Goal: Transaction & Acquisition: Purchase product/service

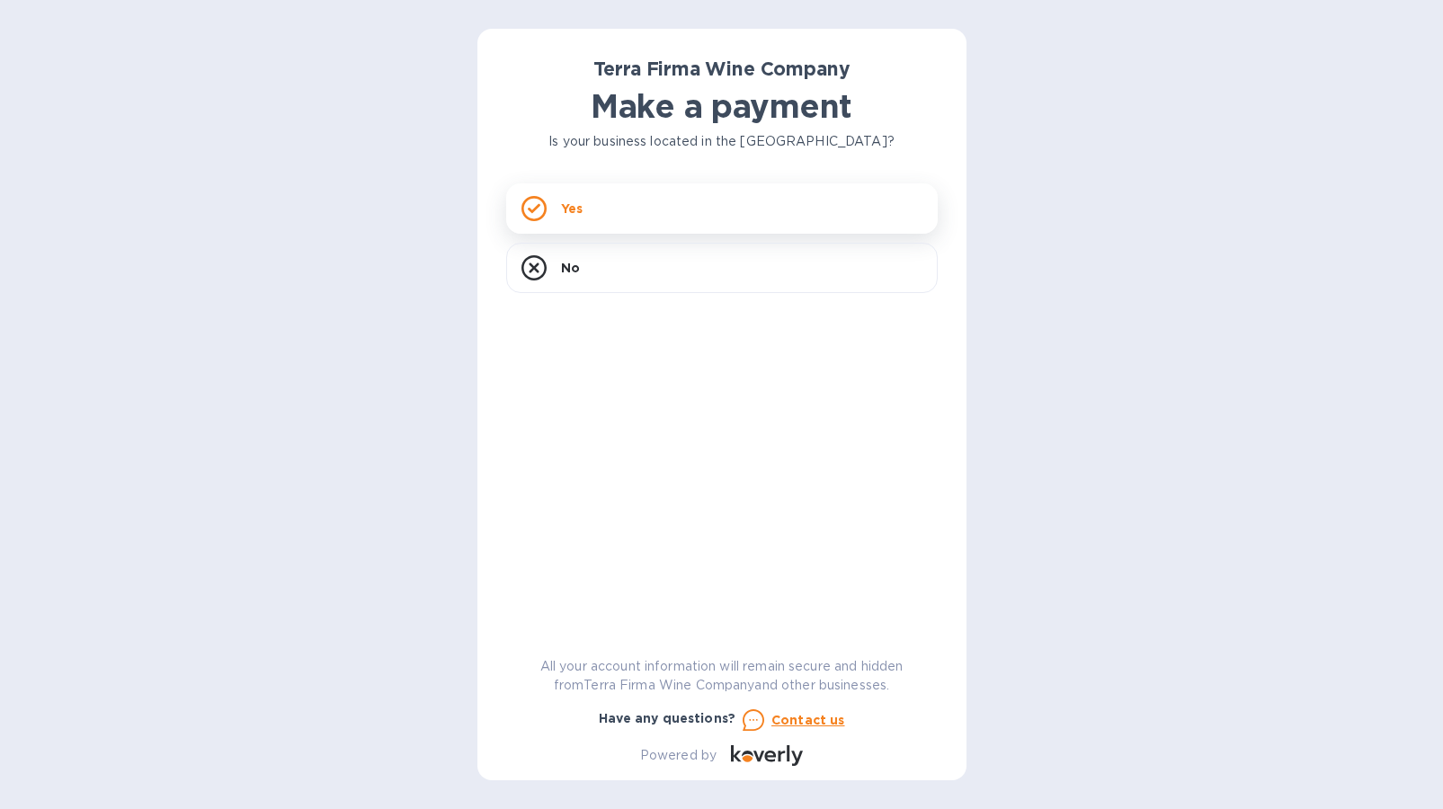
click at [640, 211] on div "Yes" at bounding box center [722, 208] width 432 height 50
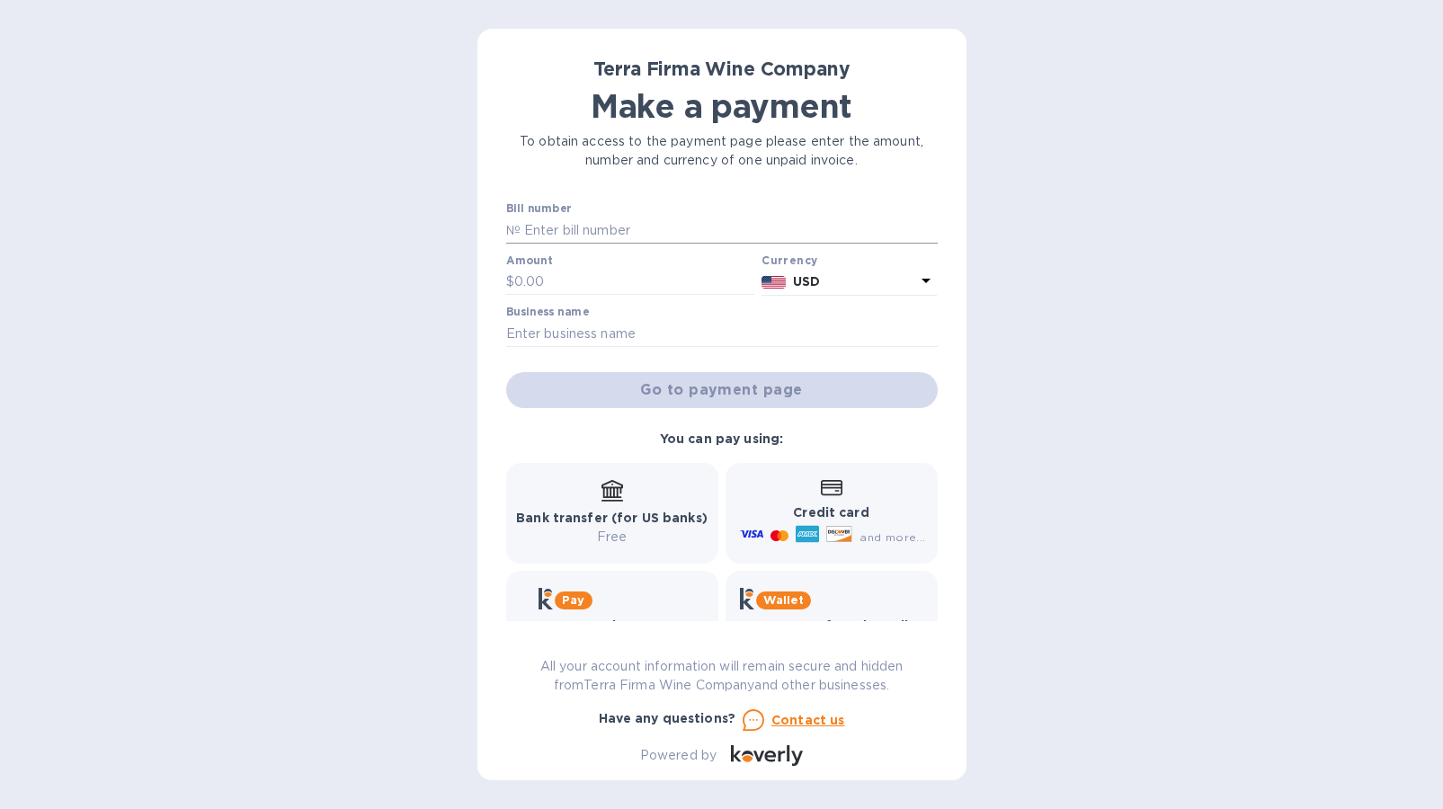
click at [540, 230] on input "text" at bounding box center [729, 230] width 417 height 27
type input "65775"
type input "1,326"
click at [571, 338] on input "text" at bounding box center [722, 333] width 432 height 27
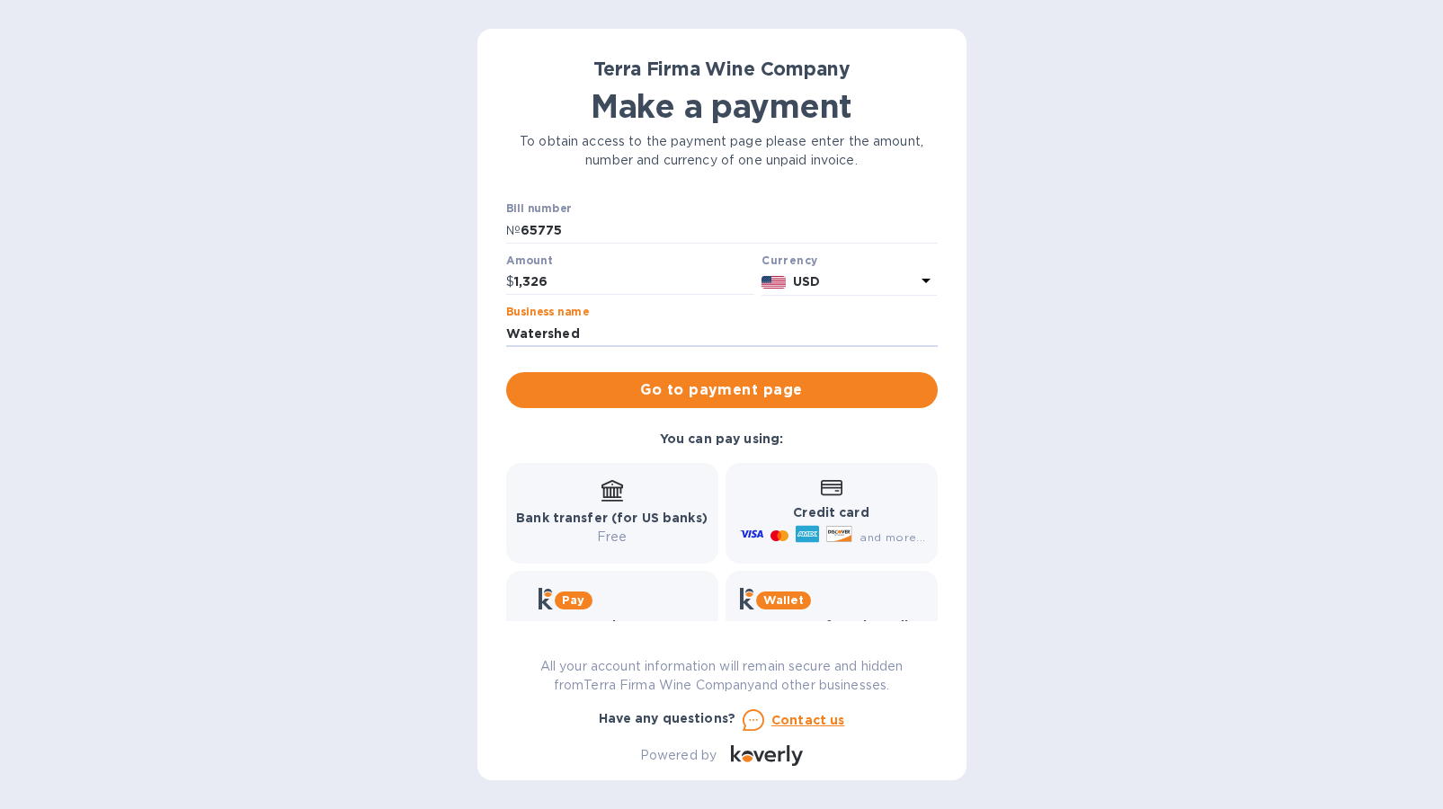
type input "Watershed"
click at [631, 509] on p "Bank transfer (for US banks)" at bounding box center [612, 518] width 192 height 19
click at [587, 508] on div "Bank transfer (for US banks) Free" at bounding box center [612, 513] width 192 height 67
click at [588, 504] on div "Bank transfer (for US banks) Free" at bounding box center [612, 513] width 192 height 67
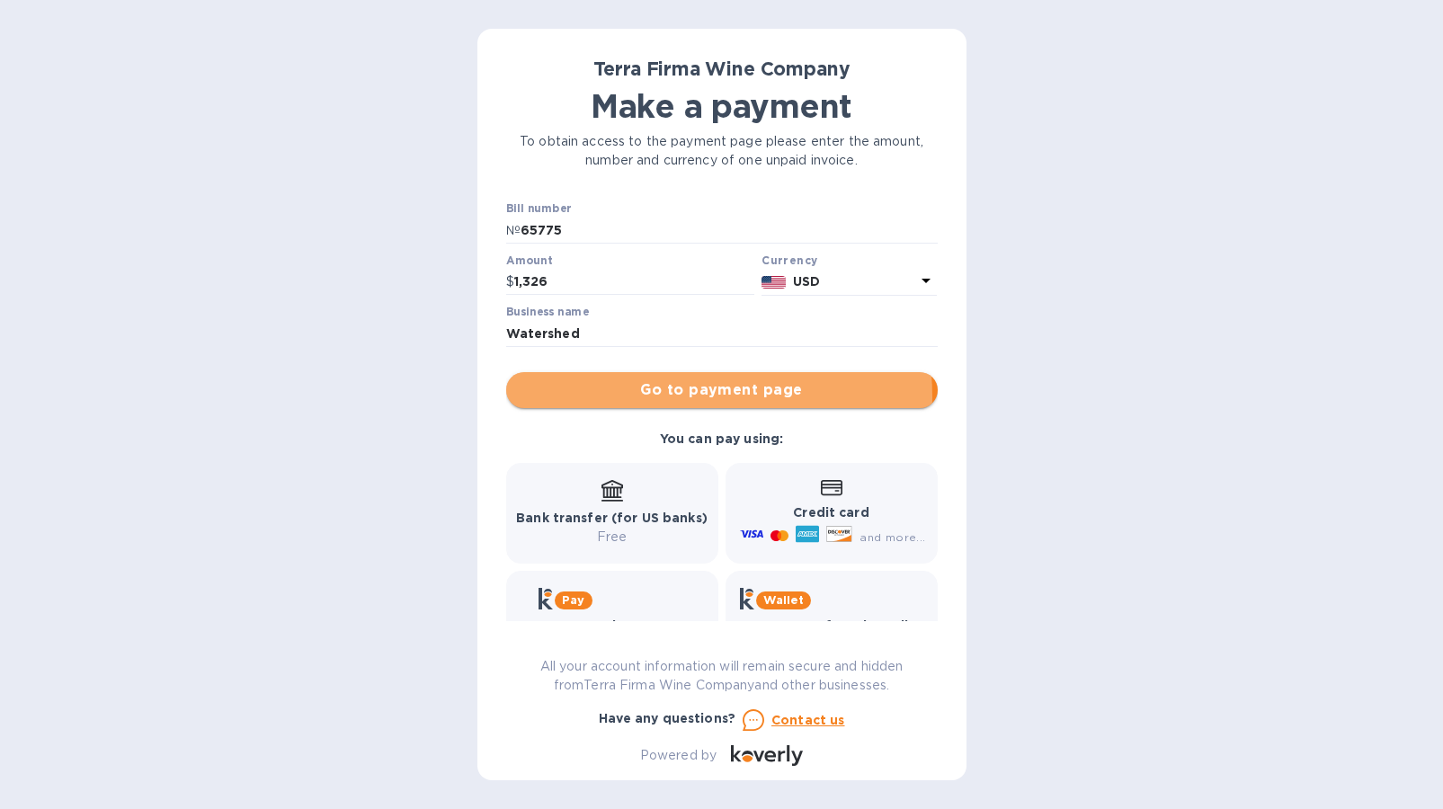
click at [664, 397] on span "Go to payment page" at bounding box center [722, 390] width 403 height 22
